Goal: Task Accomplishment & Management: Use online tool/utility

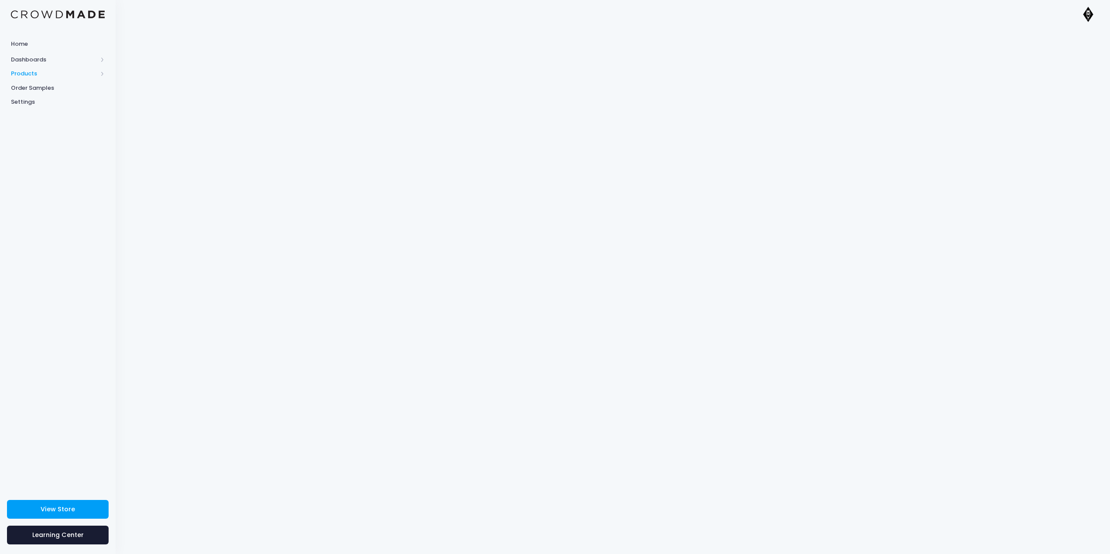
click at [48, 77] on span "Products" at bounding box center [54, 73] width 86 height 9
click at [49, 144] on span "Order Samples" at bounding box center [58, 144] width 94 height 9
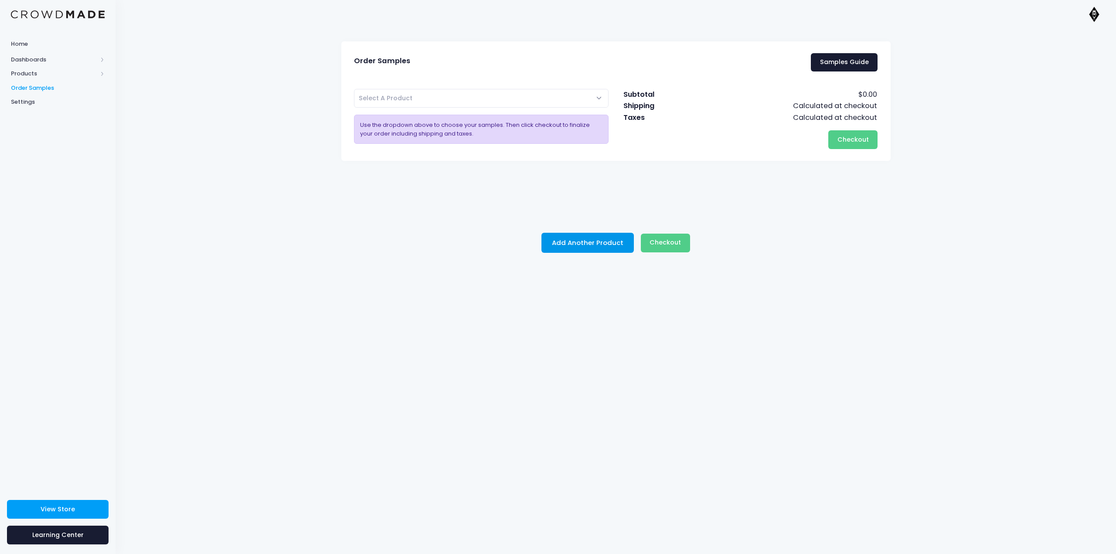
click at [588, 245] on button "Add Another Product" at bounding box center [587, 243] width 92 height 20
click at [491, 324] on div "Order Samples Samples Guide Perseids - T-shirt Perseids - Long Sleeve Shirt "Pe…" at bounding box center [616, 291] width 1001 height 526
click at [85, 77] on span "Products" at bounding box center [54, 73] width 86 height 9
click at [60, 88] on span "Product Builder" at bounding box center [65, 88] width 80 height 9
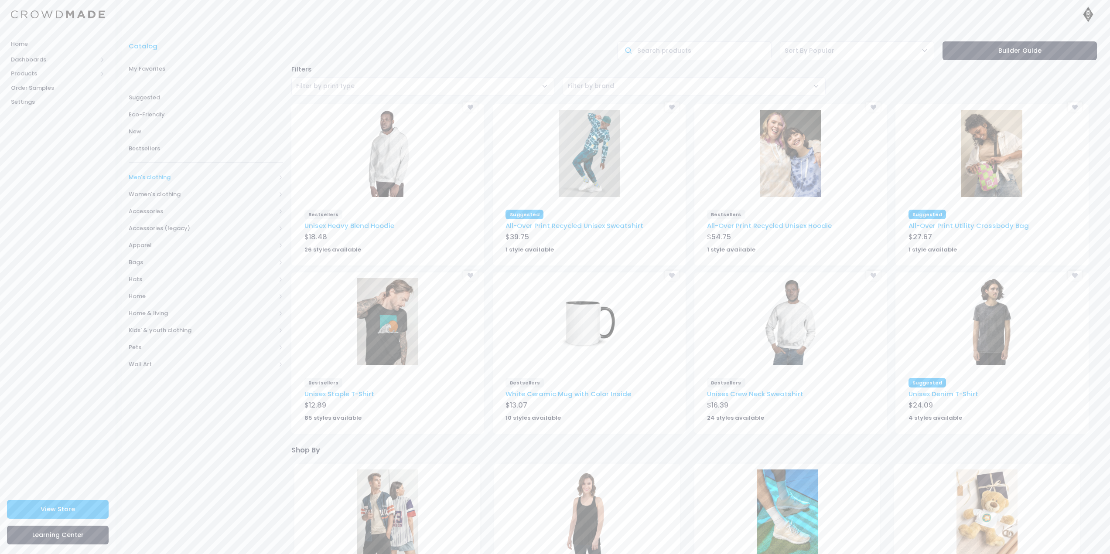
click at [186, 178] on span "Men's clothing" at bounding box center [202, 177] width 147 height 9
click at [193, 228] on span "All hoodies & sweatshirts" at bounding box center [204, 228] width 122 height 9
click at [201, 248] on span "All hoodies & sweatshirts" at bounding box center [209, 245] width 126 height 9
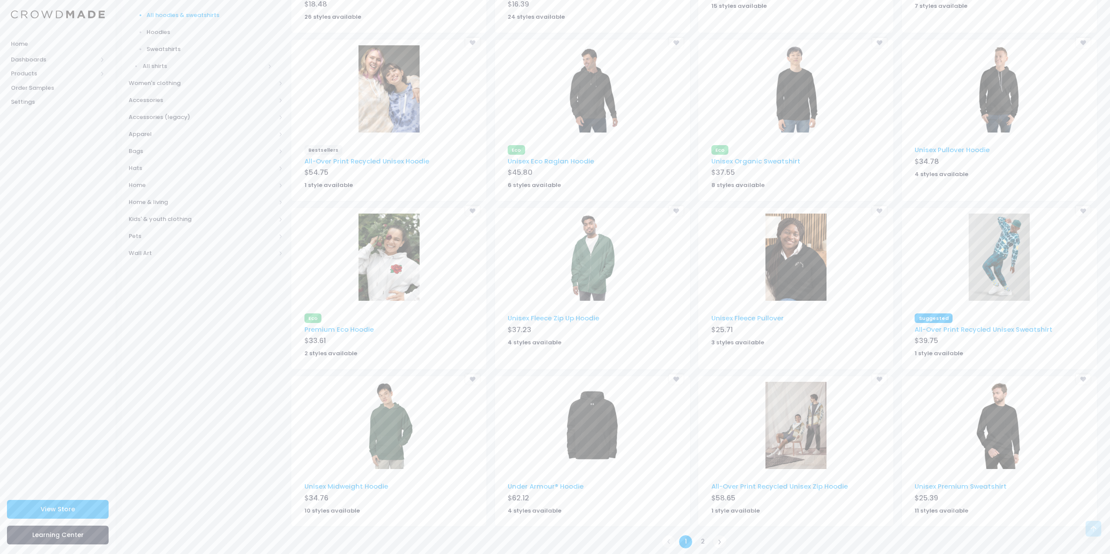
scroll to position [256, 0]
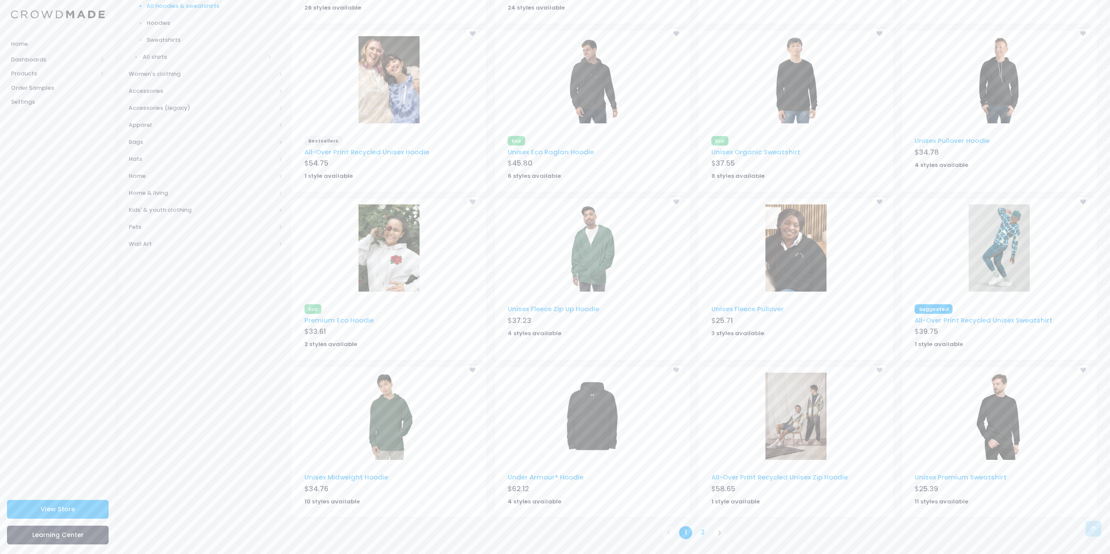
click at [703, 531] on link "2" at bounding box center [702, 533] width 14 height 14
click at [699, 532] on link "2" at bounding box center [702, 533] width 14 height 14
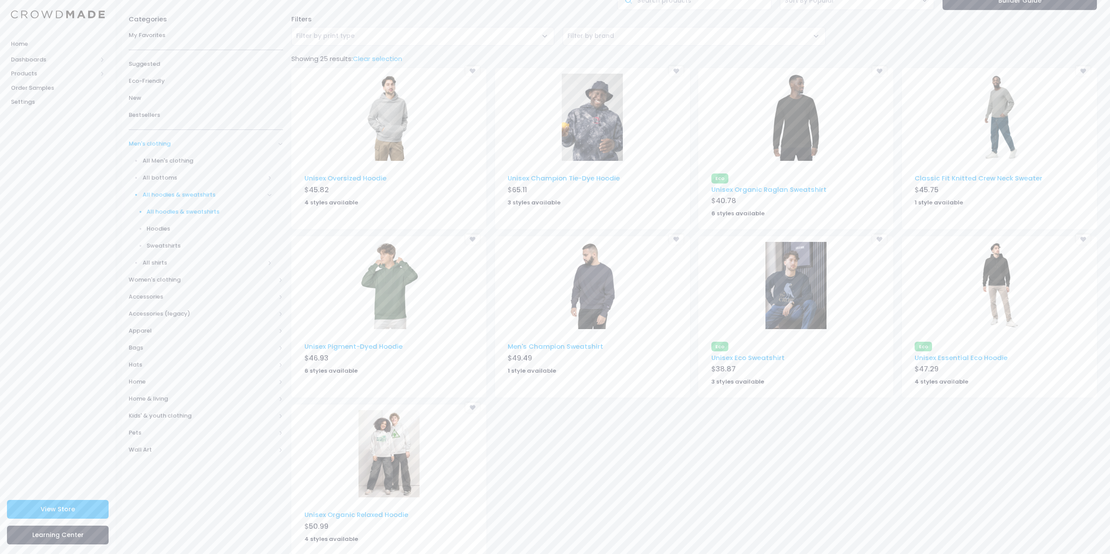
scroll to position [88, 0]
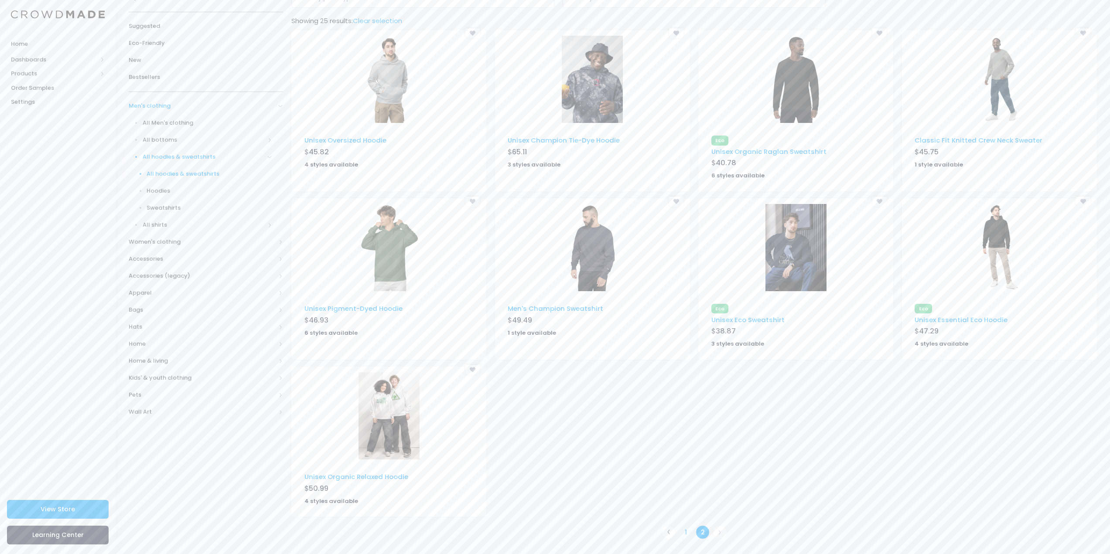
click at [687, 526] on link "1" at bounding box center [685, 532] width 14 height 14
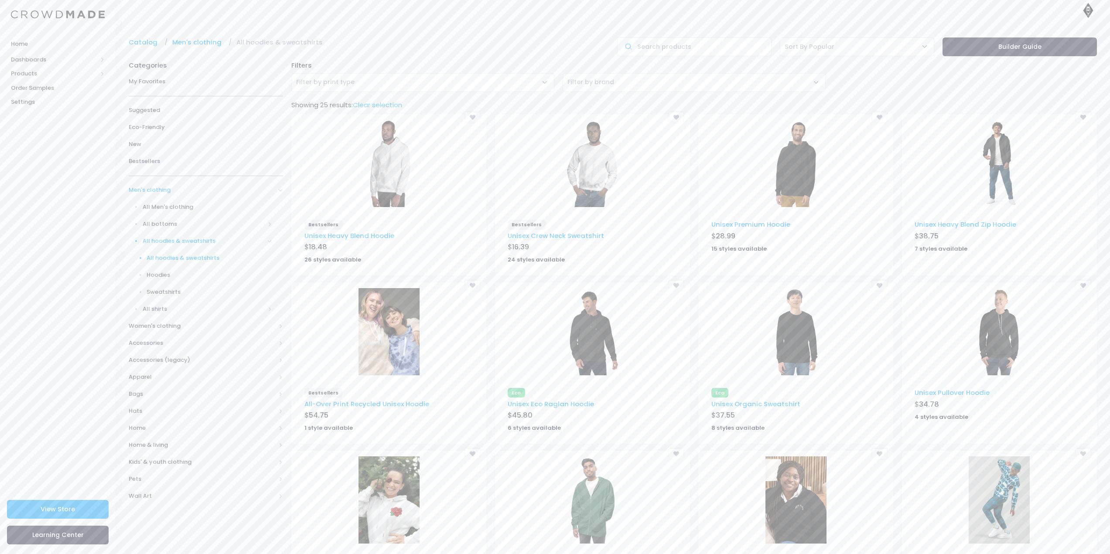
scroll to position [256, 0]
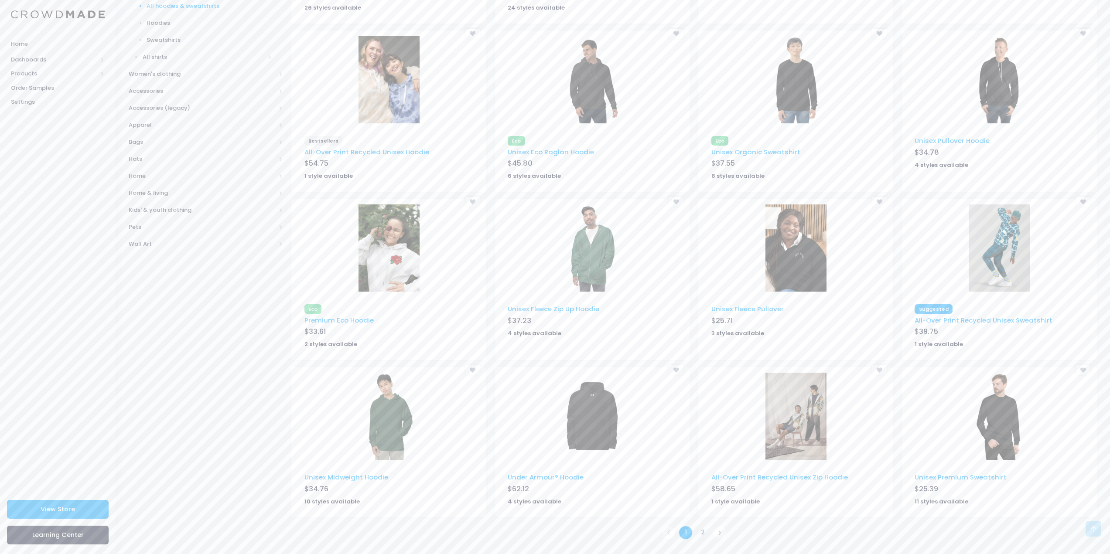
click at [586, 444] on img at bounding box center [592, 416] width 61 height 87
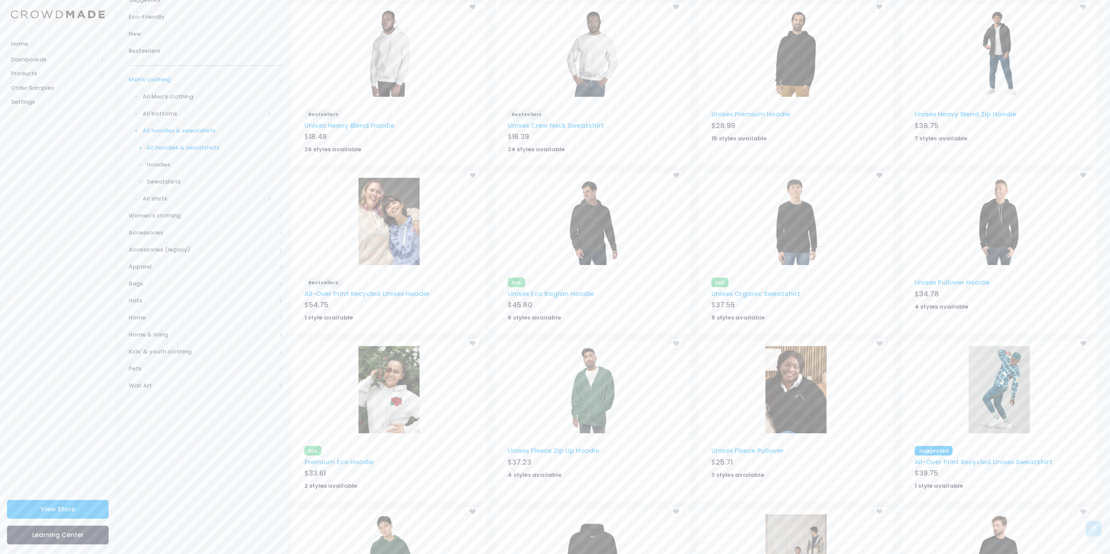
scroll to position [0, 0]
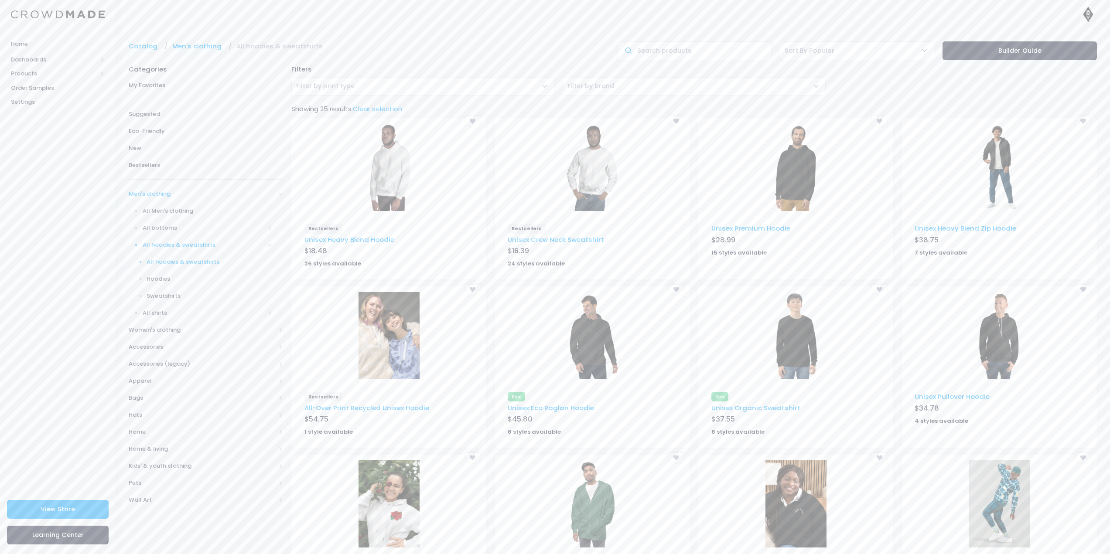
click at [603, 372] on img at bounding box center [592, 335] width 61 height 87
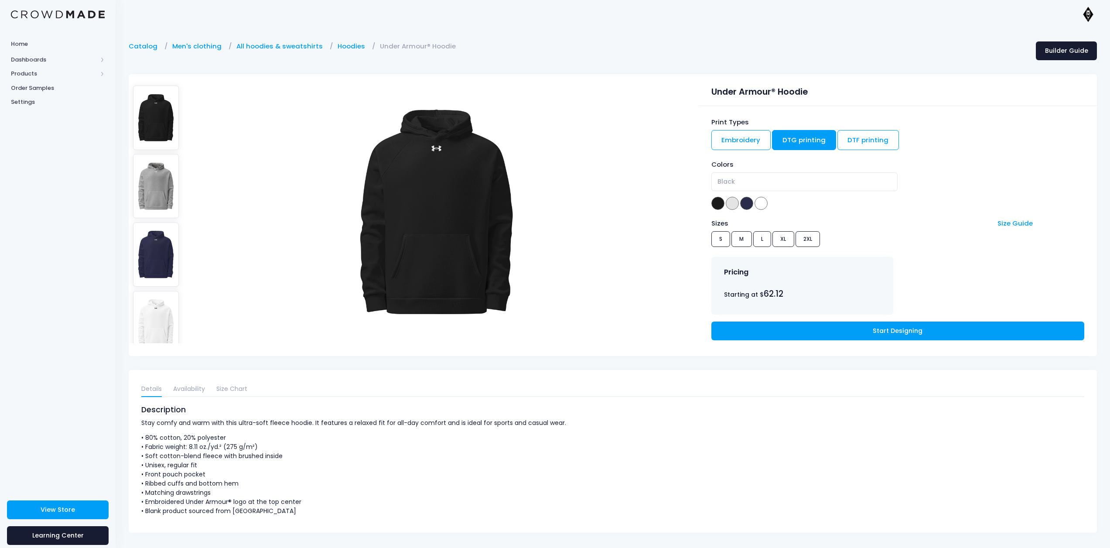
click at [148, 134] on img at bounding box center [156, 117] width 46 height 64
click at [154, 186] on img at bounding box center [156, 186] width 46 height 64
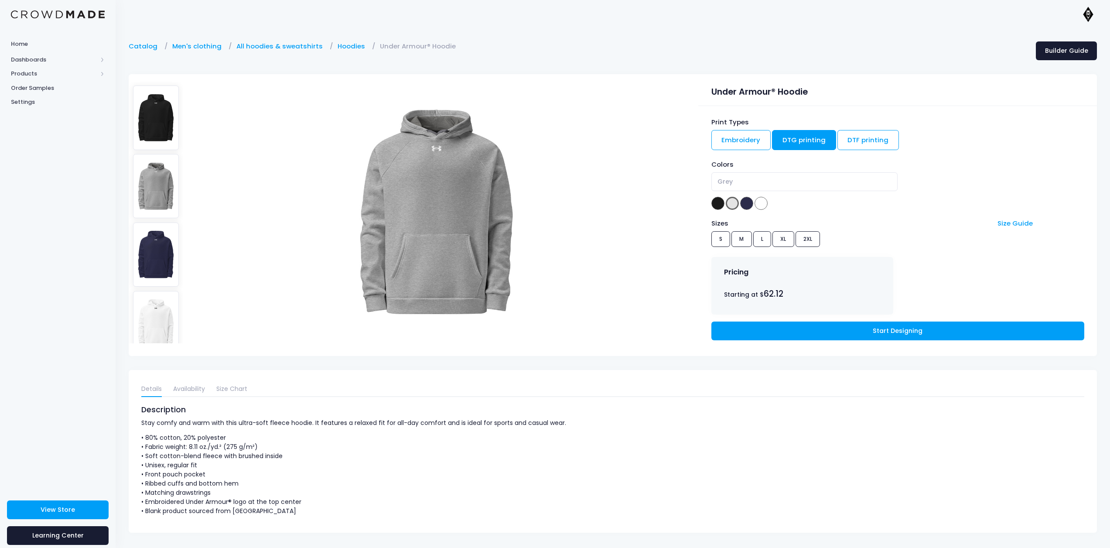
click at [146, 259] on img at bounding box center [156, 254] width 46 height 64
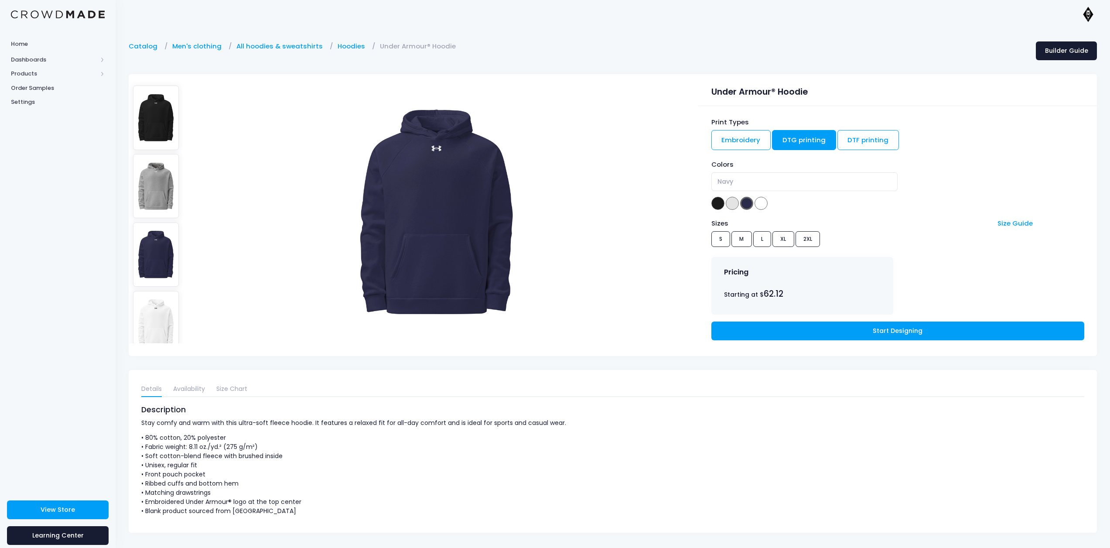
click at [157, 315] on img at bounding box center [156, 323] width 46 height 64
select select "White"
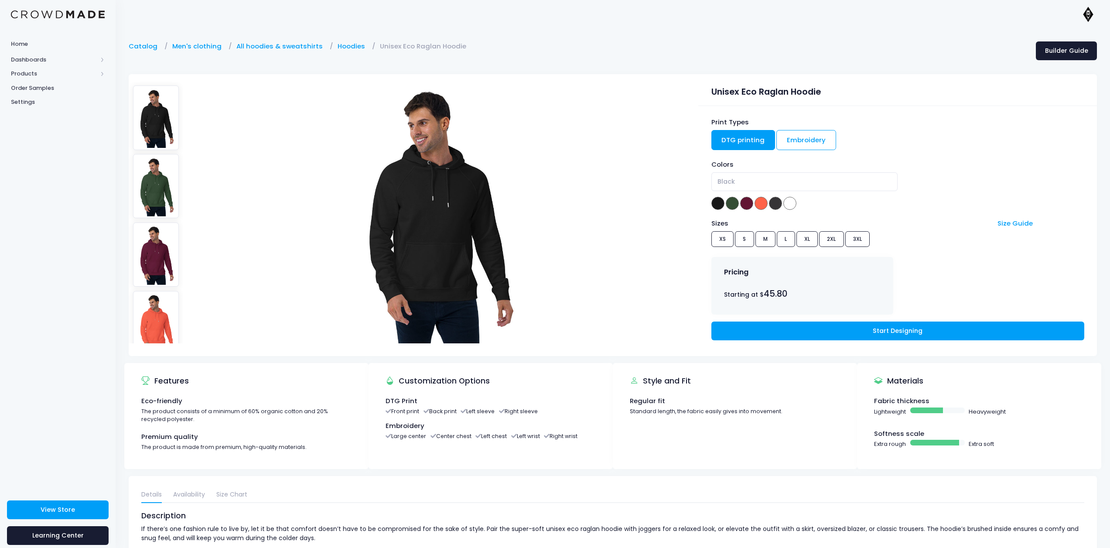
click at [146, 180] on img at bounding box center [156, 186] width 46 height 64
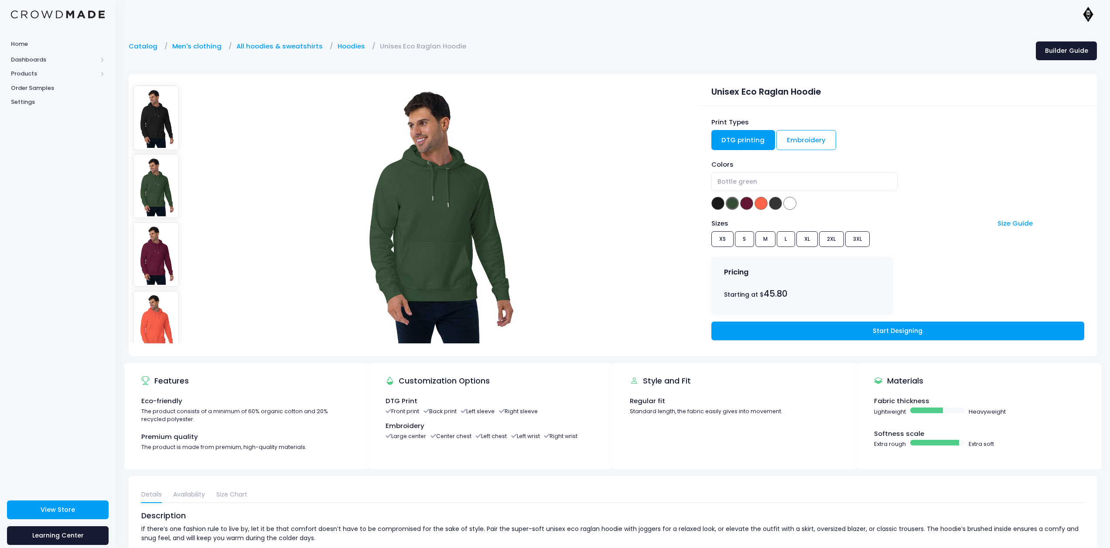
click at [142, 226] on img at bounding box center [156, 254] width 46 height 64
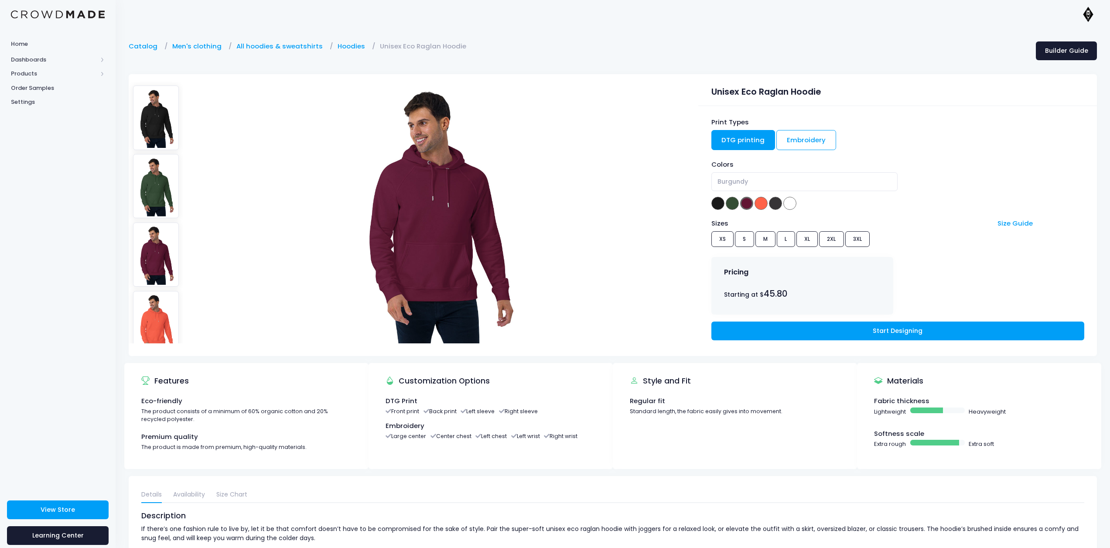
click at [157, 293] on img at bounding box center [156, 323] width 46 height 64
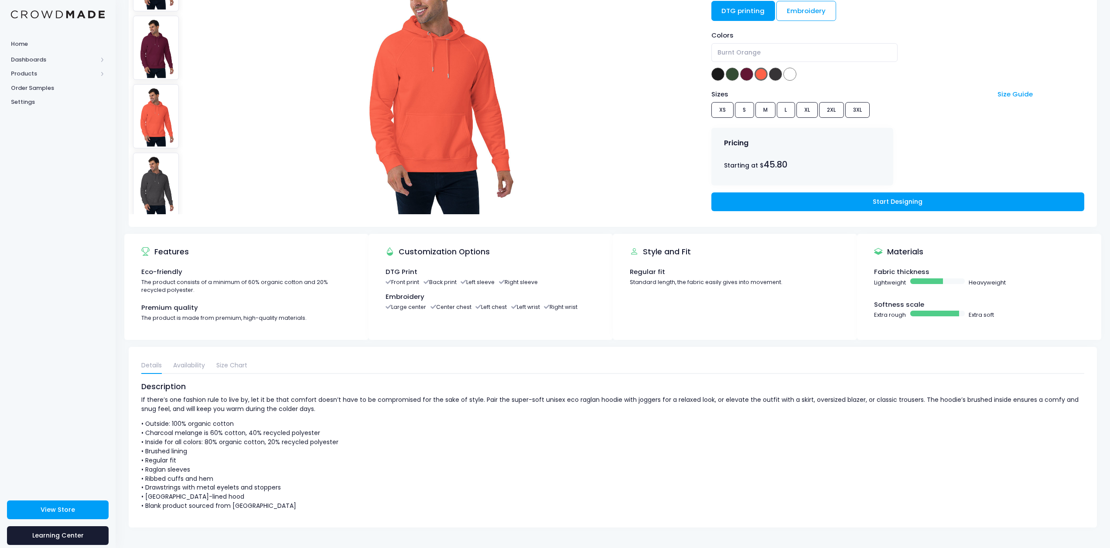
scroll to position [76, 0]
click at [150, 164] on img at bounding box center [156, 186] width 46 height 64
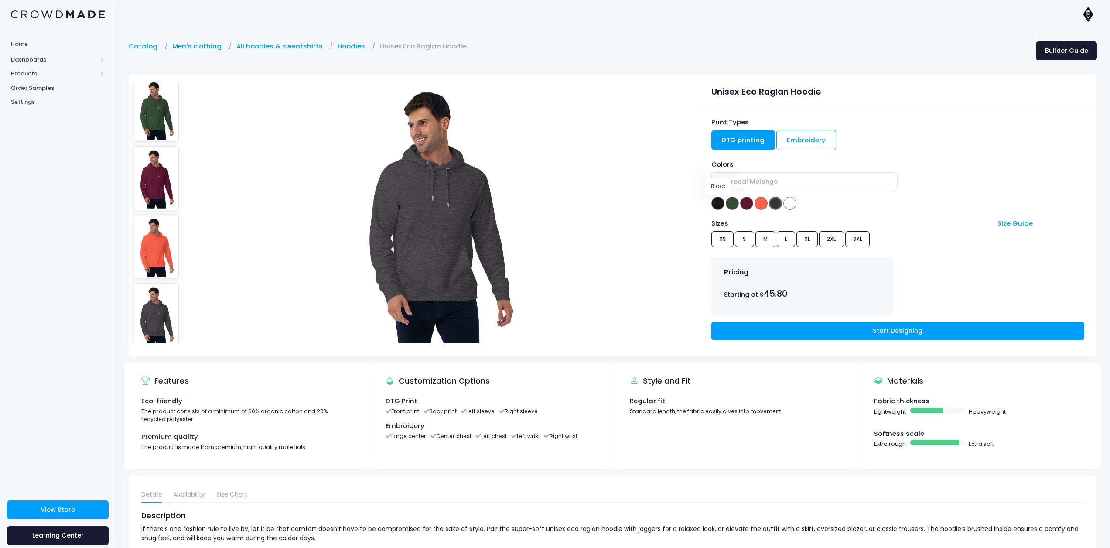
click at [718, 202] on span at bounding box center [717, 203] width 13 height 13
select select "Black"
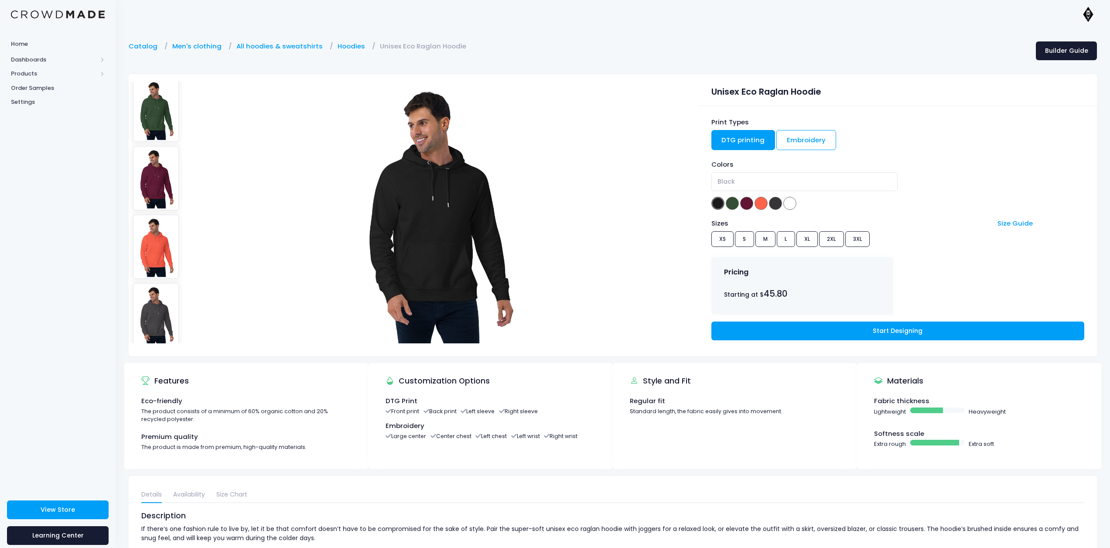
click at [811, 236] on div "Sizes Size Guide XS S M L XL 2XL 3XL" at bounding box center [897, 233] width 373 height 31
click at [812, 240] on div "Sizes Size Guide XS S M L XL 2XL 3XL" at bounding box center [897, 233] width 373 height 31
click at [906, 327] on link "Start Designing" at bounding box center [897, 330] width 373 height 19
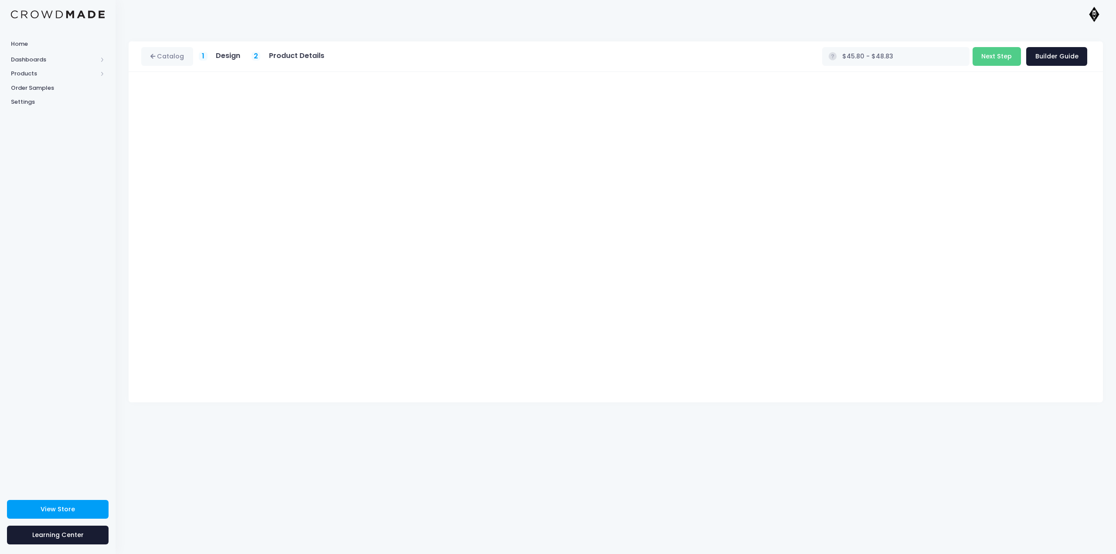
type input "$51.41 - $54.44"
